Goal: Task Accomplishment & Management: Manage account settings

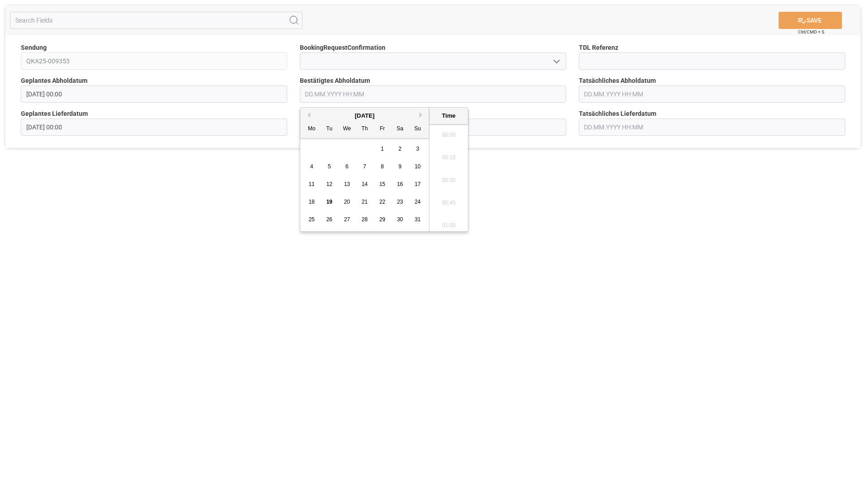
click at [332, 95] on input "text" at bounding box center [433, 94] width 266 height 17
click at [334, 93] on input "2108" at bounding box center [433, 94] width 266 height 17
click at [335, 93] on input "2108" at bounding box center [433, 94] width 266 height 17
type input "21082025"
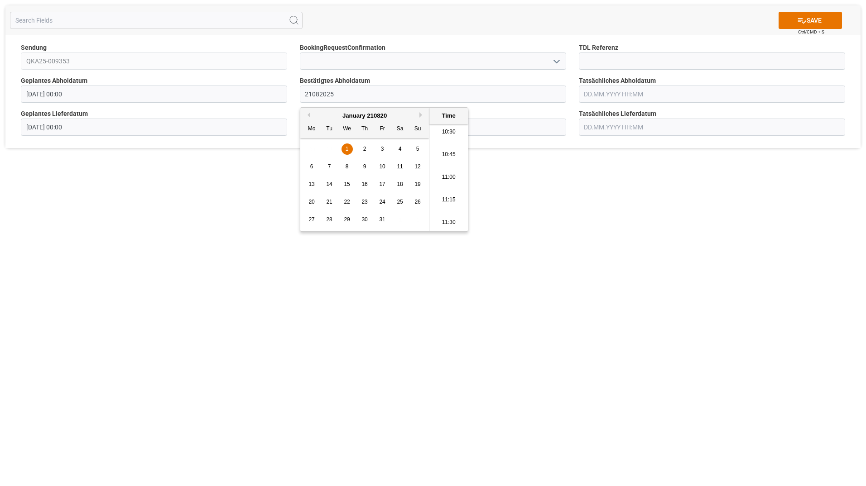
drag, startPoint x: 338, startPoint y: 92, endPoint x: 188, endPoint y: 113, distance: 151.4
click at [233, 115] on div "Sendung QKA25-009353 BookingRequestConfirmation TDL Referenz Geplantes Abholdat…" at bounding box center [432, 91] width 855 height 113
click at [638, 263] on div "SAVE Ctrl/CMD + S Sendung QKA25-009353 BookingRequestConfirmation TDL Referenz …" at bounding box center [433, 243] width 866 height 486
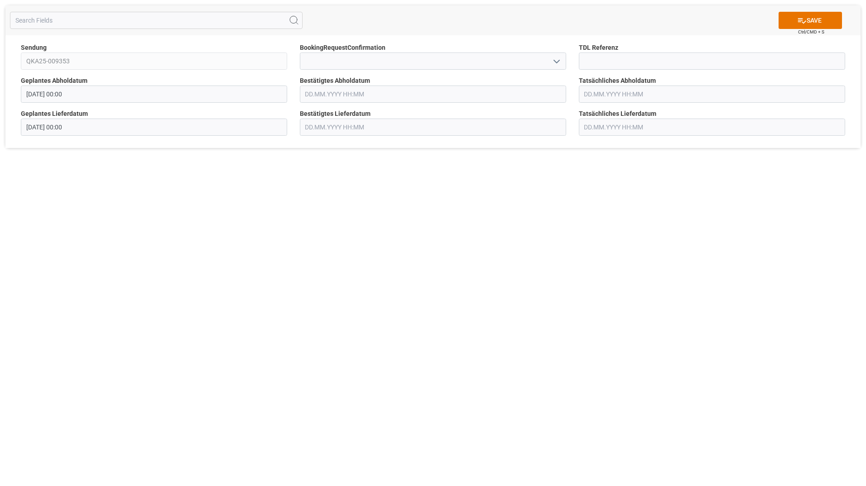
click at [333, 98] on input "text" at bounding box center [433, 94] width 266 height 17
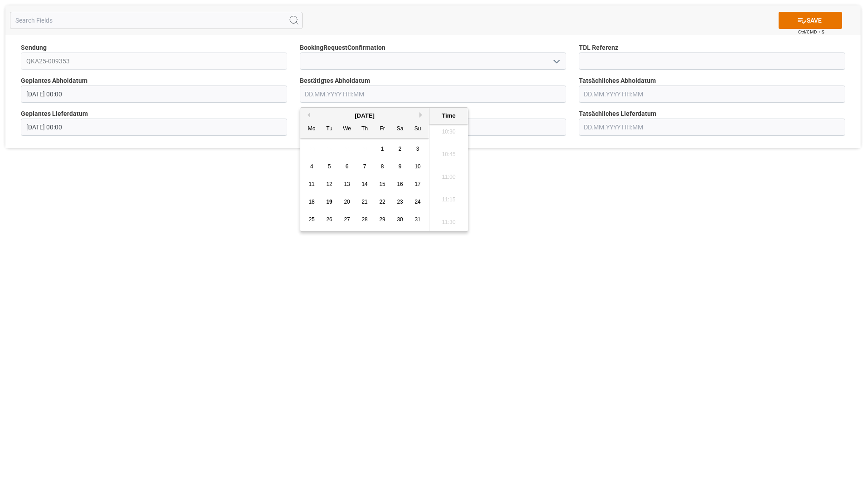
click at [364, 201] on span "21" at bounding box center [364, 202] width 6 height 6
type input "[DATE] 00:00"
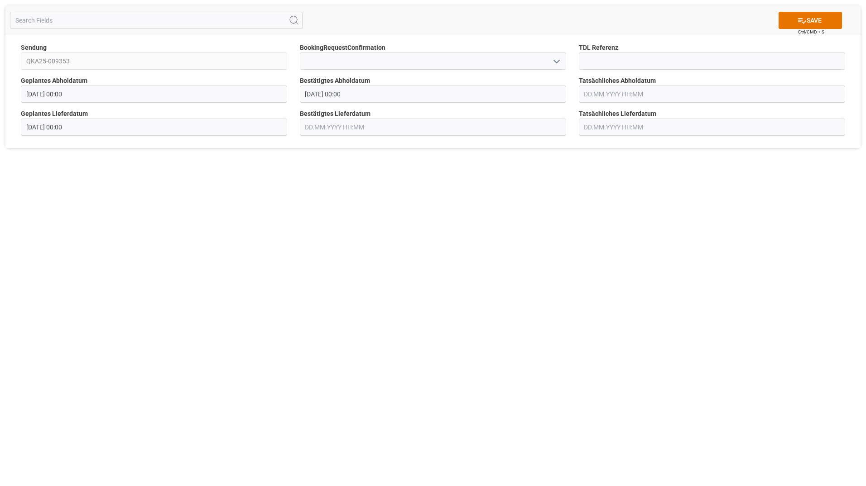
click at [535, 265] on div "SAVE Ctrl/CMD + S Sendung QKA25-009353 BookingRequestConfirmation TDL Referenz …" at bounding box center [433, 243] width 866 height 486
click at [809, 19] on button "SAVE" at bounding box center [810, 20] width 63 height 17
